Goal: Complete application form

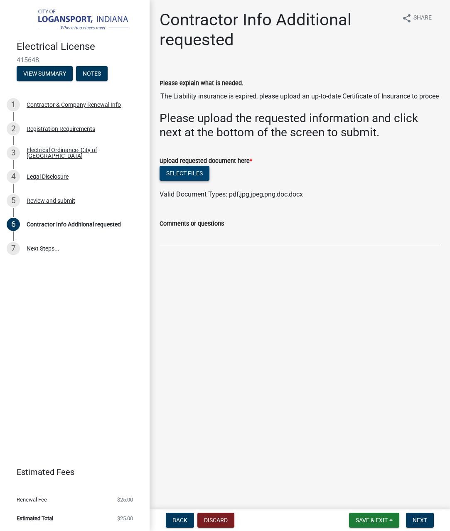
click at [199, 173] on button "Select files" at bounding box center [185, 173] width 50 height 15
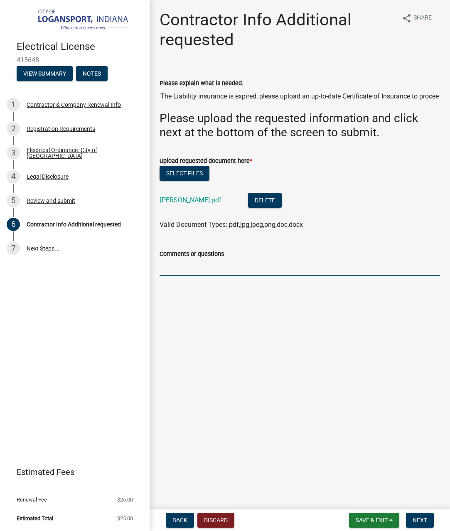
click at [240, 269] on input "Comments or questions" at bounding box center [300, 267] width 281 height 17
type input "u"
type input "here is the correct one"
click at [428, 520] on button "Next" at bounding box center [420, 520] width 28 height 15
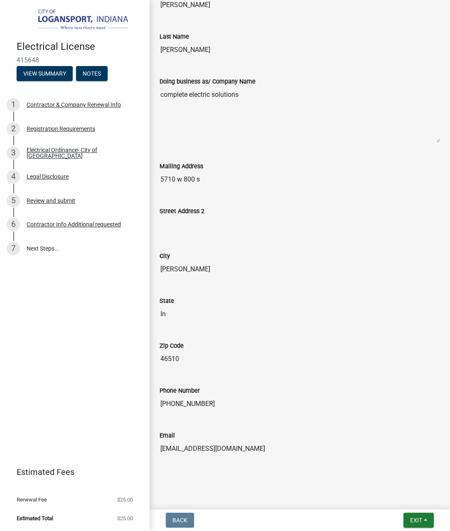
scroll to position [403, 0]
click at [418, 520] on span "Exit" at bounding box center [416, 520] width 12 height 7
click at [281, 411] on input "574-551-6752" at bounding box center [300, 404] width 281 height 17
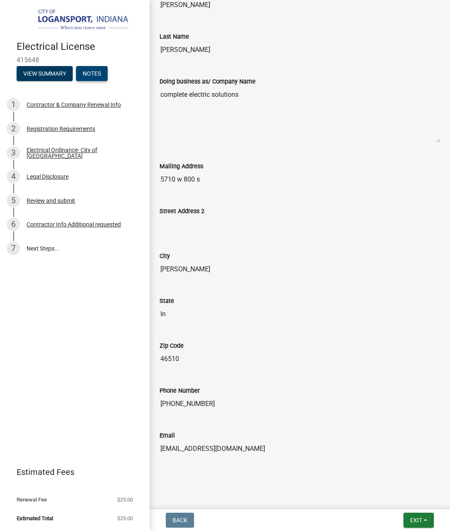
click at [99, 73] on button "Notes" at bounding box center [92, 73] width 32 height 15
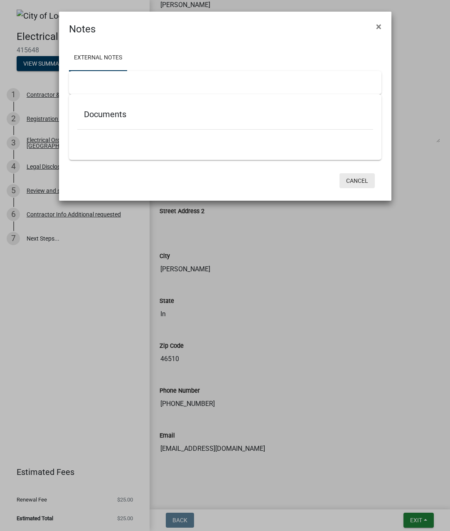
drag, startPoint x: 352, startPoint y: 184, endPoint x: 280, endPoint y: 136, distance: 87.5
click at [352, 184] on button "Cancel" at bounding box center [357, 180] width 35 height 15
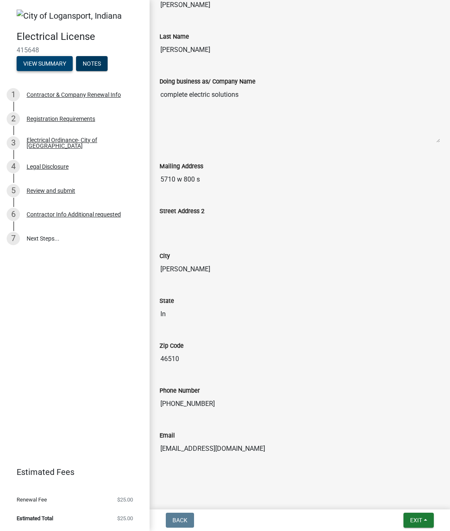
click at [60, 61] on button "View Summary" at bounding box center [45, 63] width 56 height 15
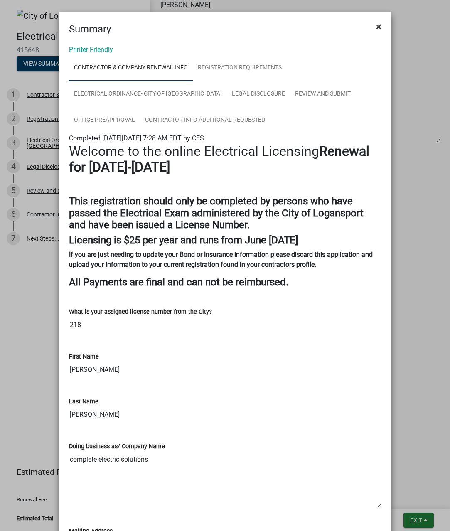
click at [381, 27] on span "×" at bounding box center [378, 27] width 5 height 12
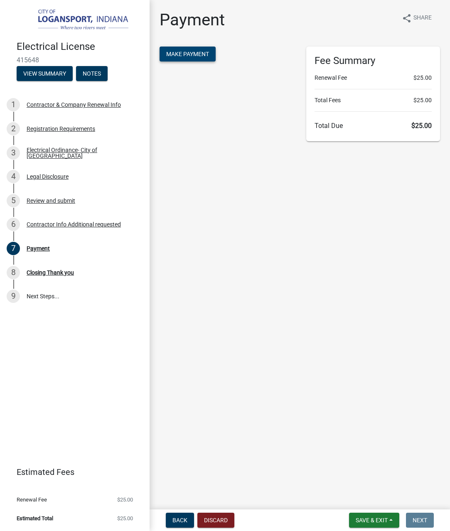
click at [184, 54] on span "Make Payment" at bounding box center [187, 54] width 43 height 7
click at [206, 56] on span "Make Payment" at bounding box center [187, 54] width 43 height 7
